Goal: Information Seeking & Learning: Find specific fact

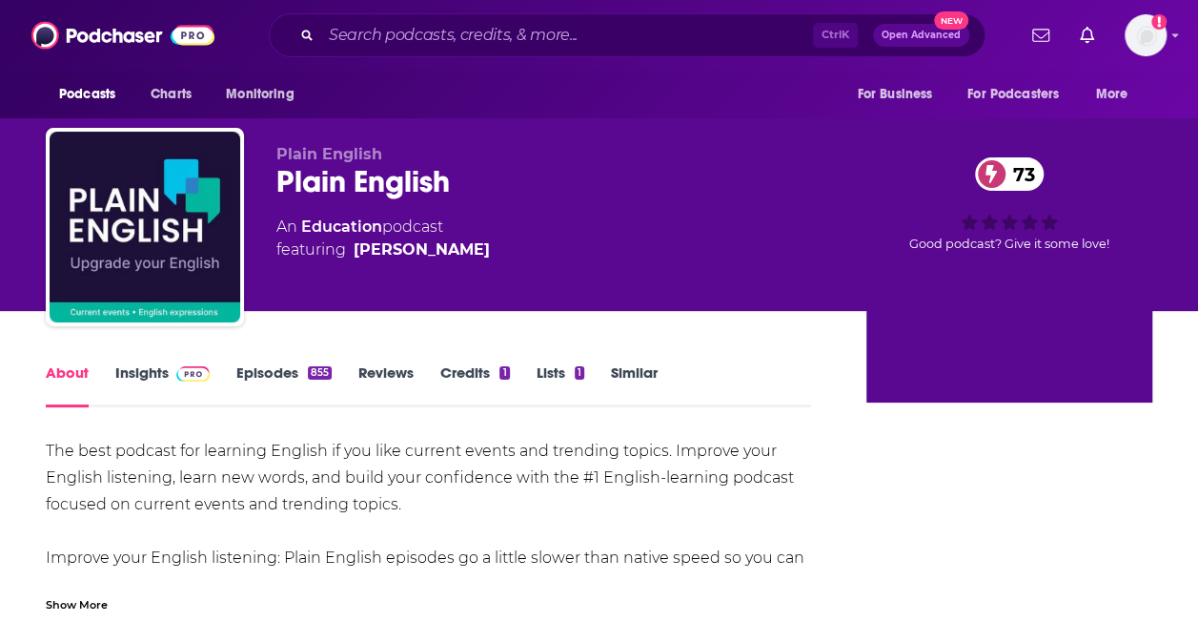
click at [139, 369] on link "Insights" at bounding box center [162, 385] width 94 height 44
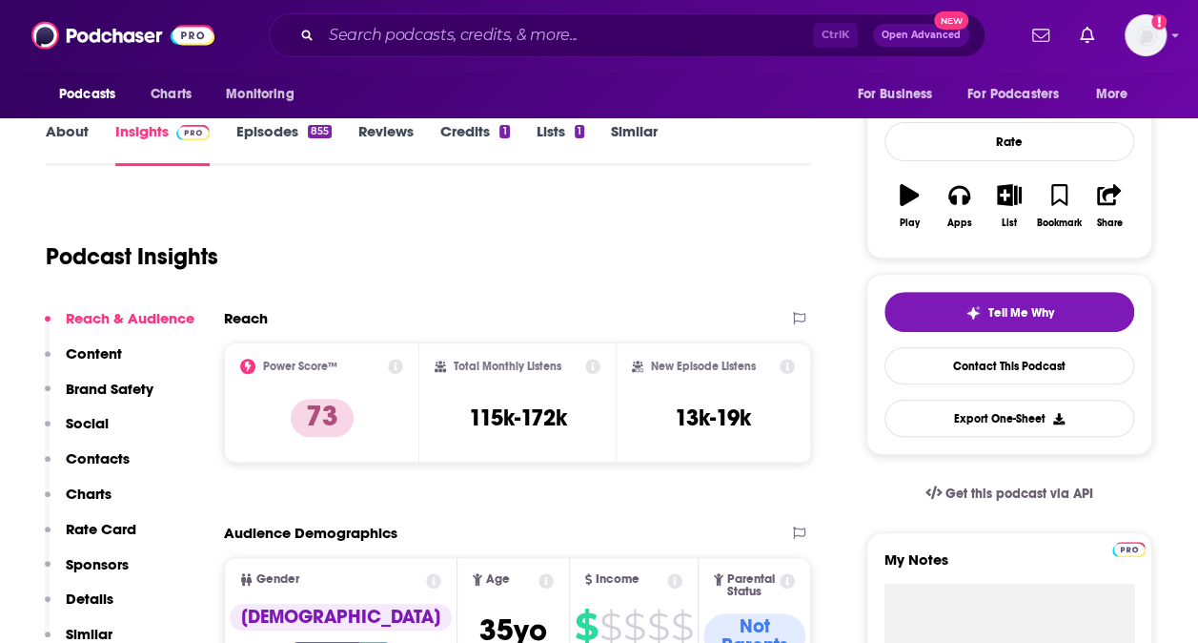
scroll to position [242, 0]
click at [106, 458] on p "Contacts" at bounding box center [98, 457] width 64 height 18
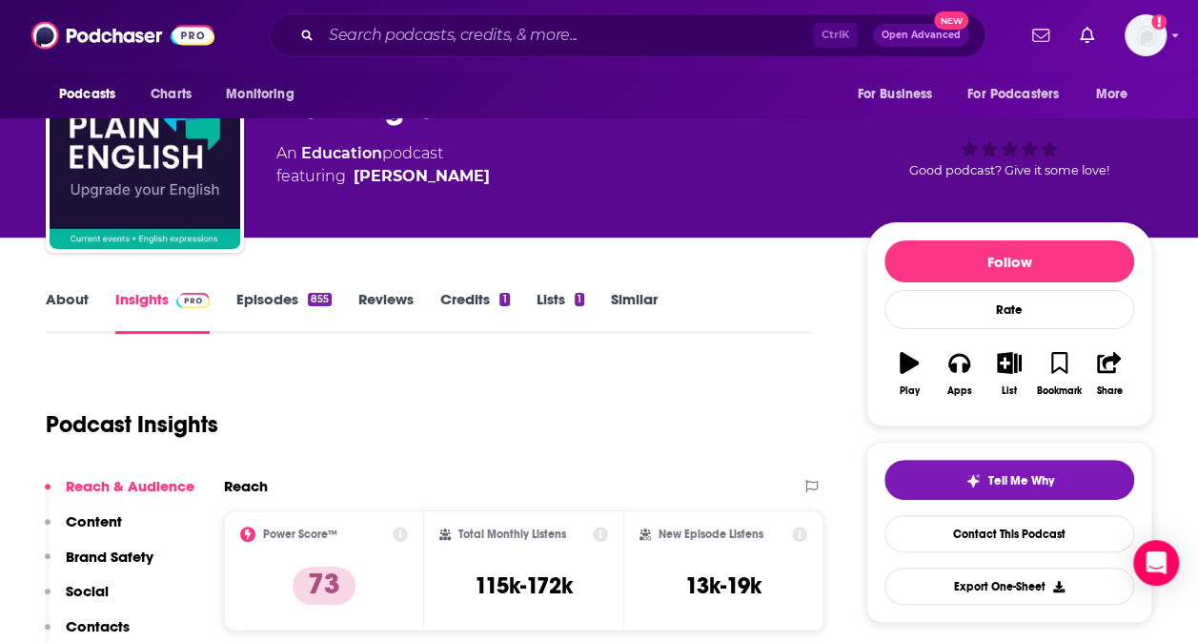
scroll to position [0, 0]
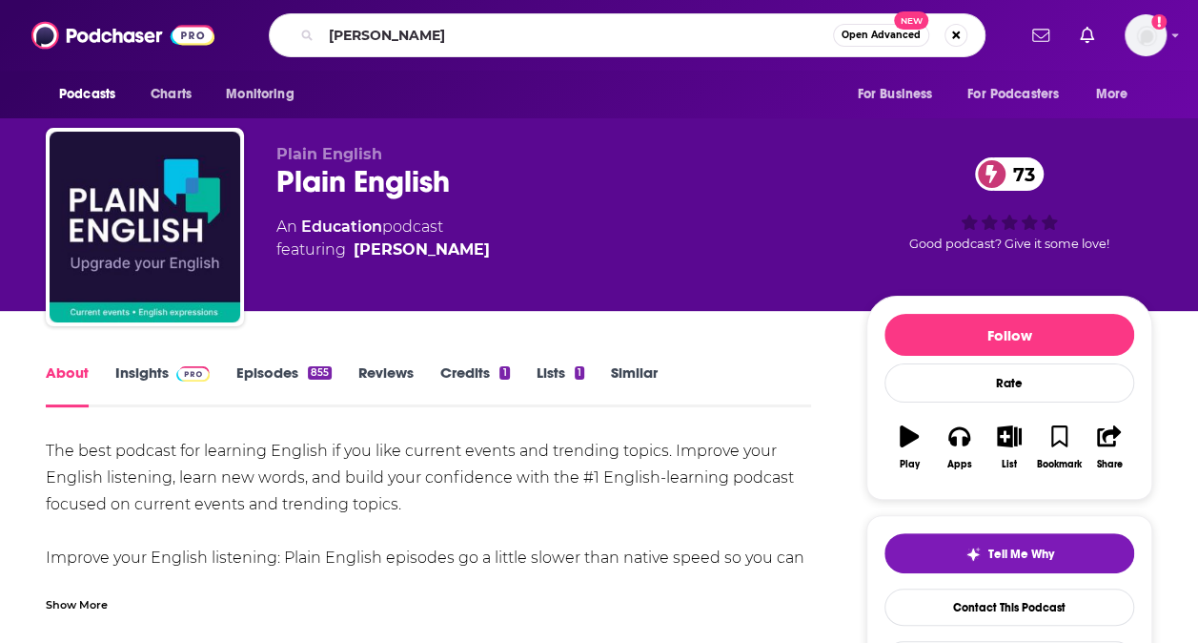
type input "[PERSON_NAME]"
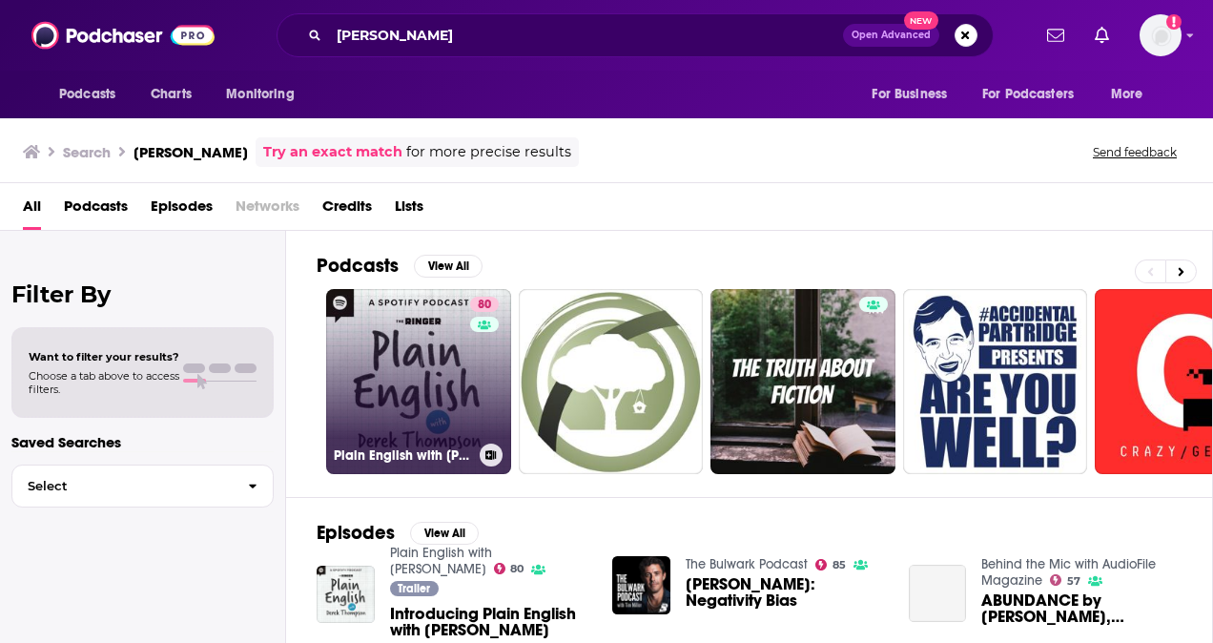
click at [390, 431] on link "80 Plain English with [PERSON_NAME]" at bounding box center [418, 381] width 185 height 185
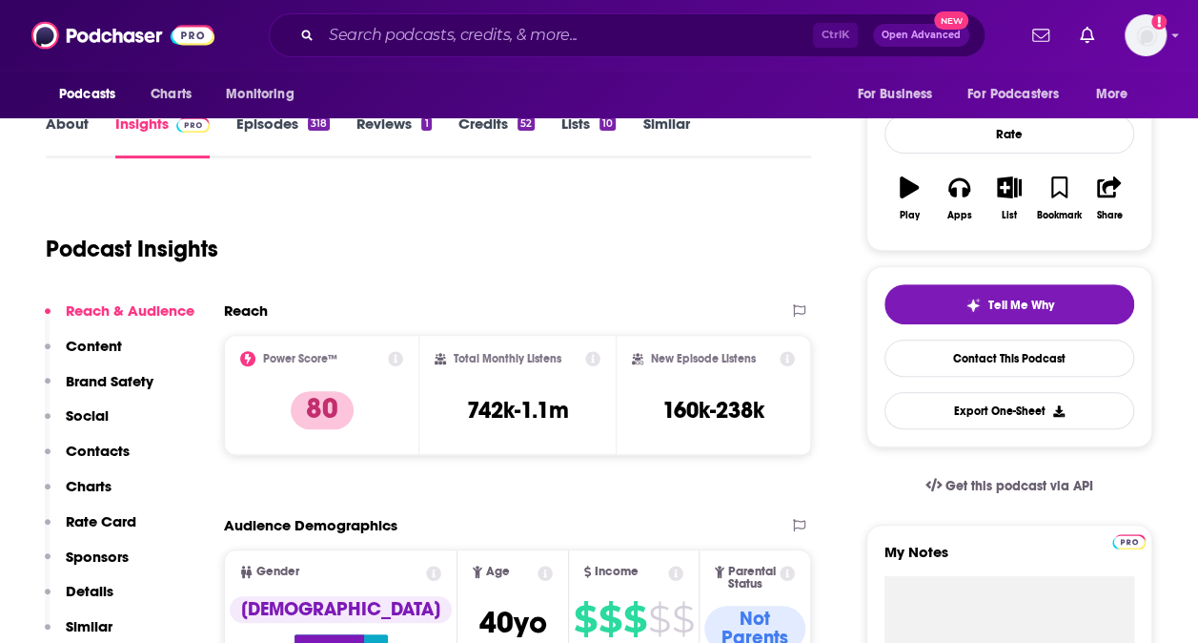
scroll to position [250, 0]
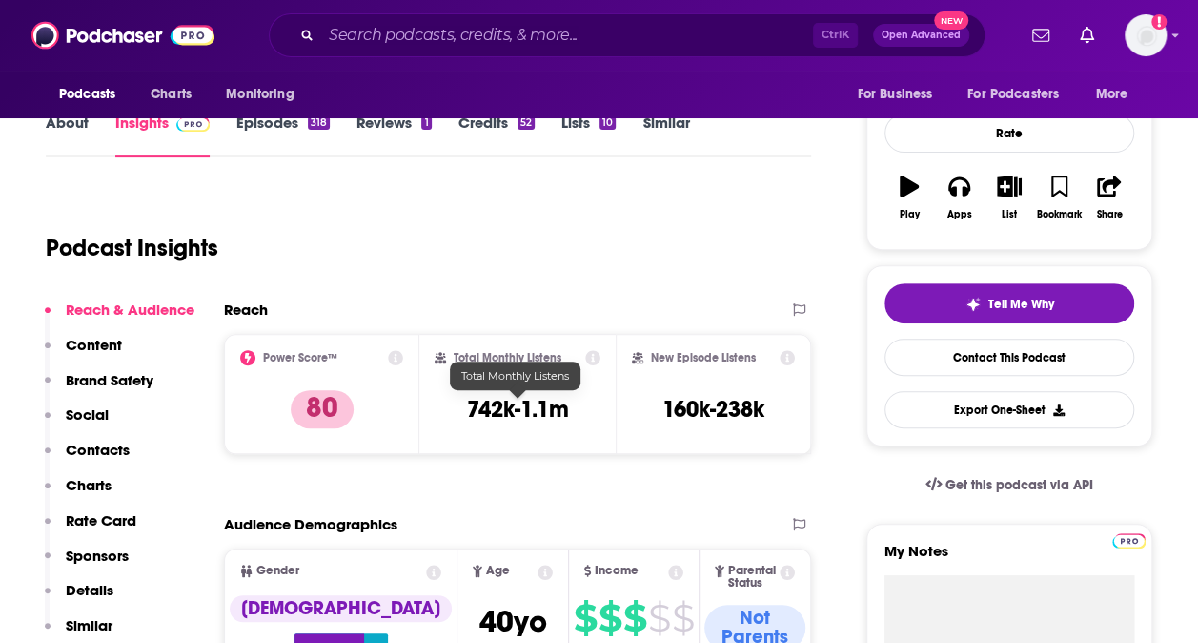
click at [527, 413] on h3 "742k-1.1m" at bounding box center [517, 409] width 102 height 29
copy div "742k-1.1m"
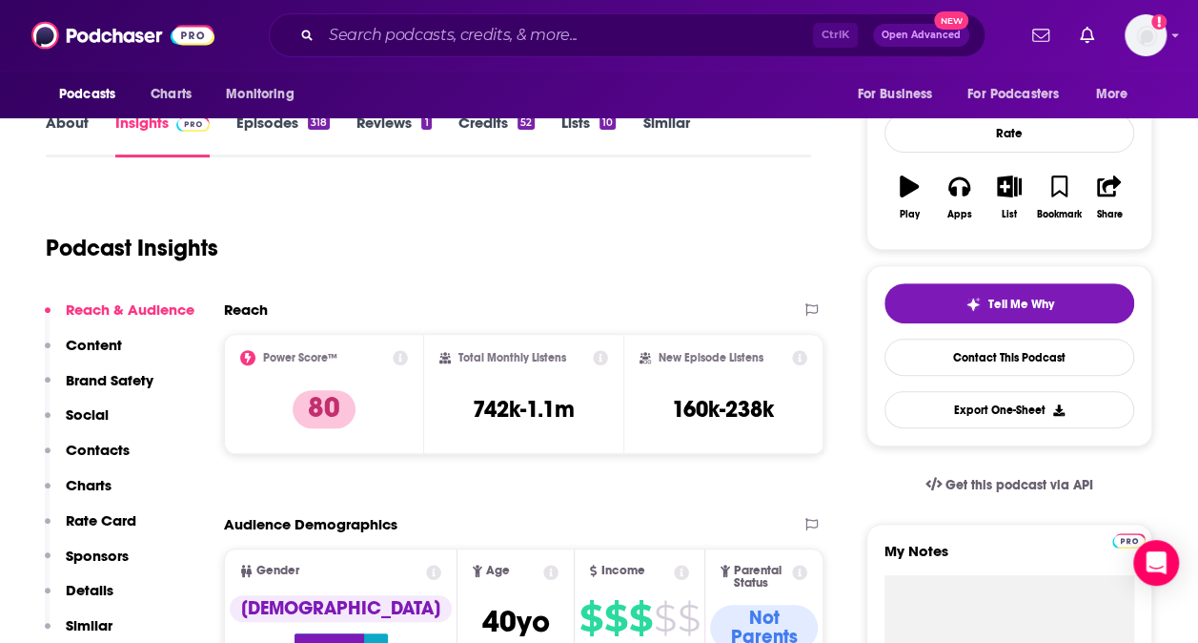
click at [653, 211] on div "Podcast Insights" at bounding box center [421, 236] width 750 height 97
